Goal: Information Seeking & Learning: Learn about a topic

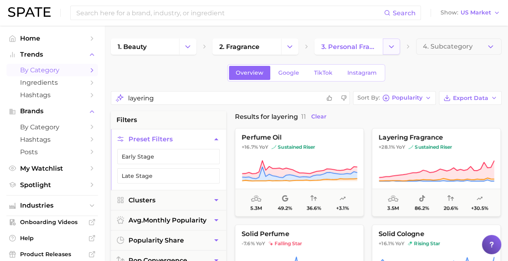
click at [392, 51] on icon "Change Category" at bounding box center [391, 47] width 8 height 8
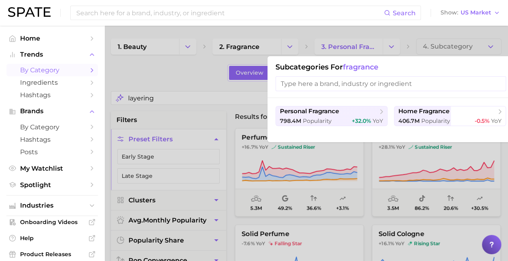
click at [186, 78] on div at bounding box center [254, 130] width 508 height 261
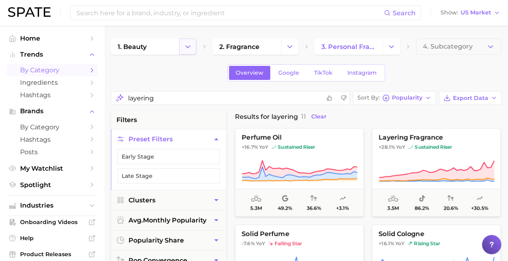
click at [194, 43] on button "Change Category" at bounding box center [187, 47] width 17 height 16
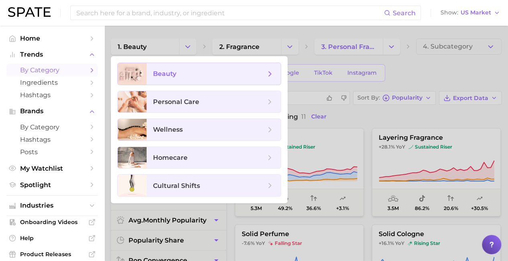
click at [220, 73] on span "beauty" at bounding box center [209, 73] width 112 height 9
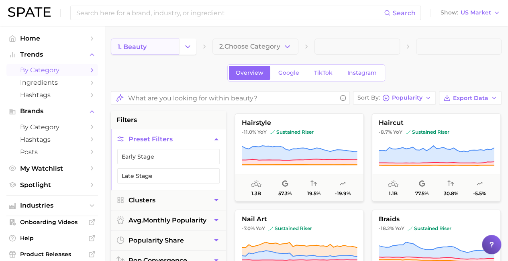
click at [177, 49] on link "1. beauty" at bounding box center [145, 47] width 68 height 16
click at [285, 47] on icon "button" at bounding box center [287, 47] width 8 height 8
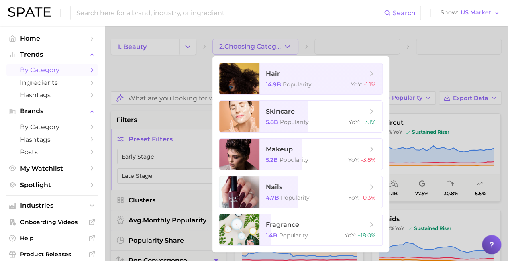
click at [151, 44] on div at bounding box center [254, 130] width 508 height 261
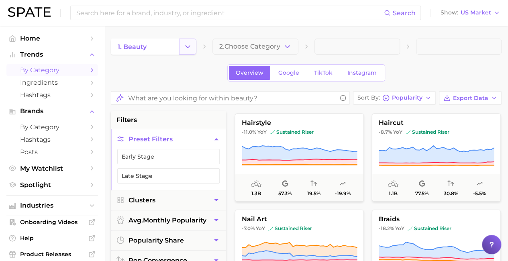
click at [190, 47] on icon "Change Category" at bounding box center [188, 47] width 8 height 8
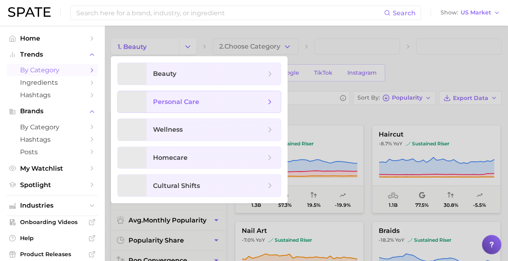
click at [188, 103] on span "personal care" at bounding box center [176, 102] width 46 height 8
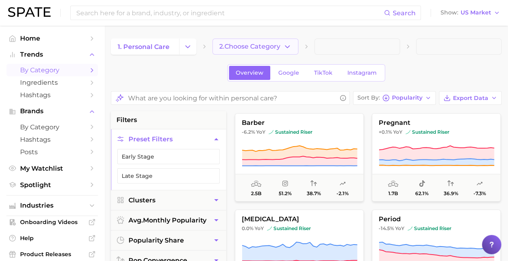
click at [287, 48] on icon "button" at bounding box center [287, 47] width 8 height 8
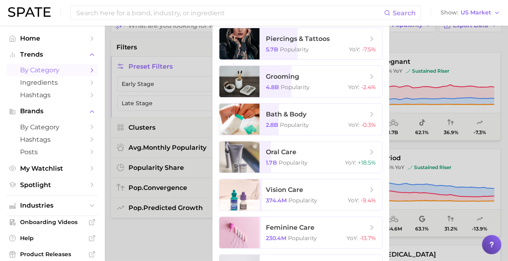
scroll to position [51, 0]
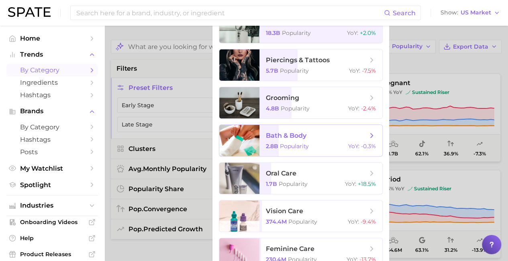
click at [306, 143] on span "Popularity" at bounding box center [294, 146] width 29 height 7
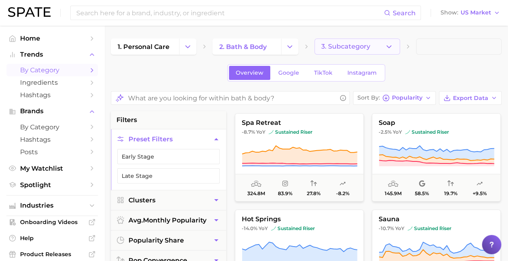
click at [389, 52] on button "3. Subcategory" at bounding box center [357, 47] width 86 height 16
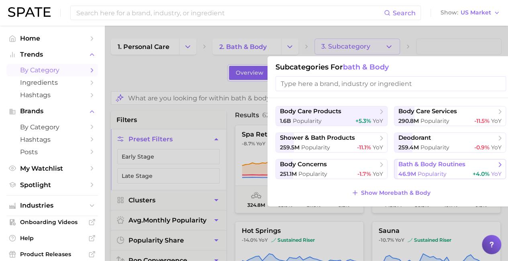
click at [424, 173] on span "Popularity" at bounding box center [432, 173] width 29 height 7
